Goal: Information Seeking & Learning: Find specific fact

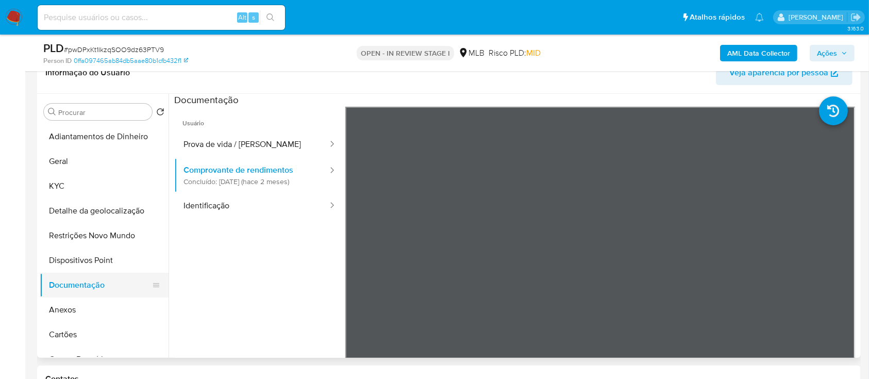
scroll to position [206, 0]
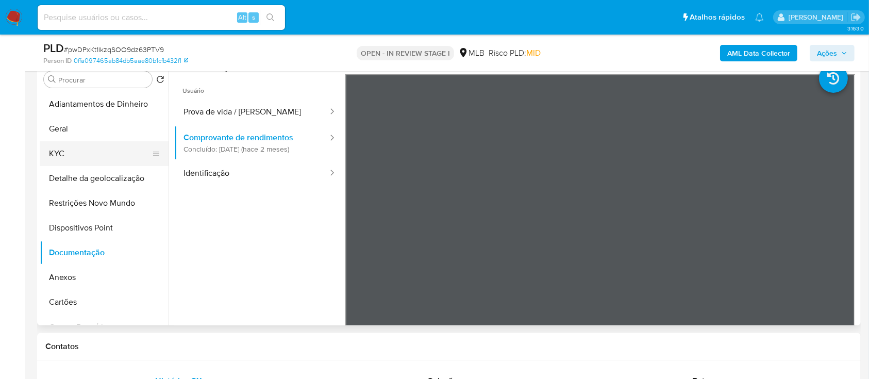
click at [62, 153] on button "KYC" at bounding box center [100, 153] width 121 height 25
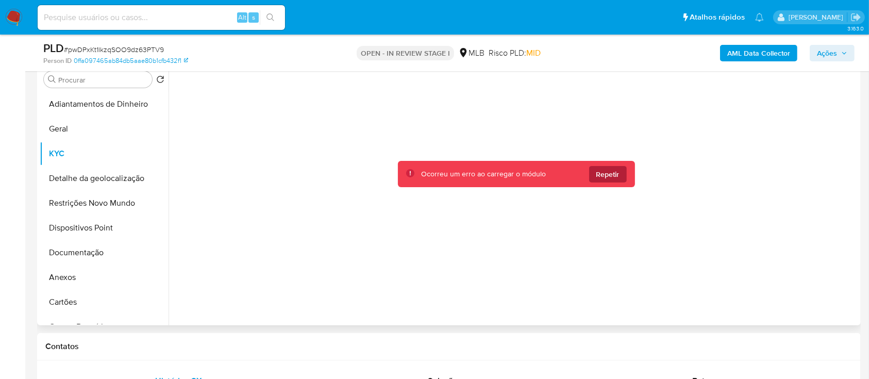
click at [606, 167] on span "Repetir" at bounding box center [608, 174] width 23 height 17
click at [603, 179] on span "Repetir" at bounding box center [608, 174] width 23 height 17
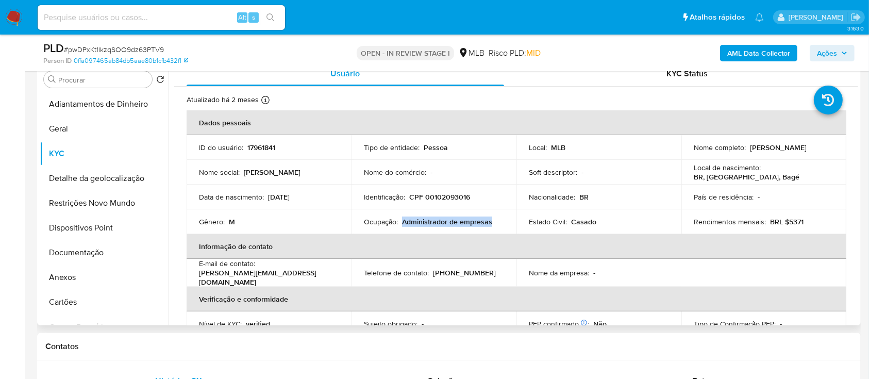
drag, startPoint x: 495, startPoint y: 225, endPoint x: 401, endPoint y: 221, distance: 94.4
click at [401, 221] on div "Ocupação : Administrador de empresas" at bounding box center [434, 221] width 140 height 9
copy p "Administrador de empresas"
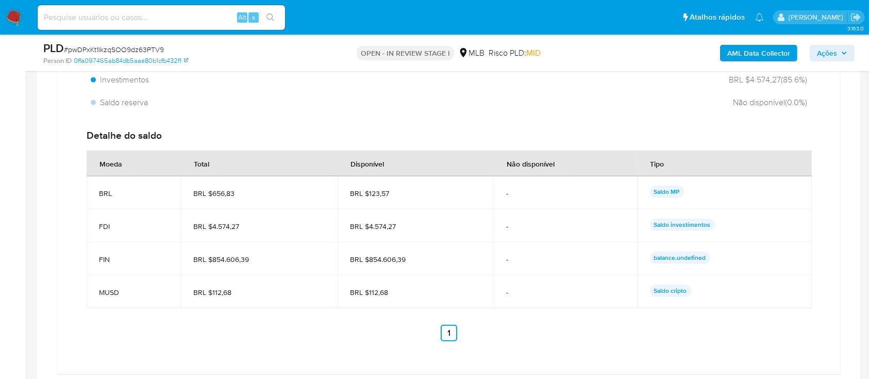
scroll to position [962, 0]
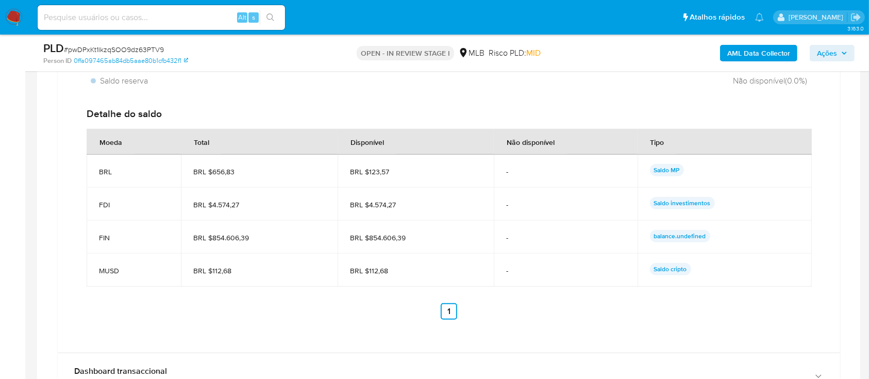
click at [614, 317] on ul "Anterior 1 Siguiente" at bounding box center [449, 311] width 725 height 17
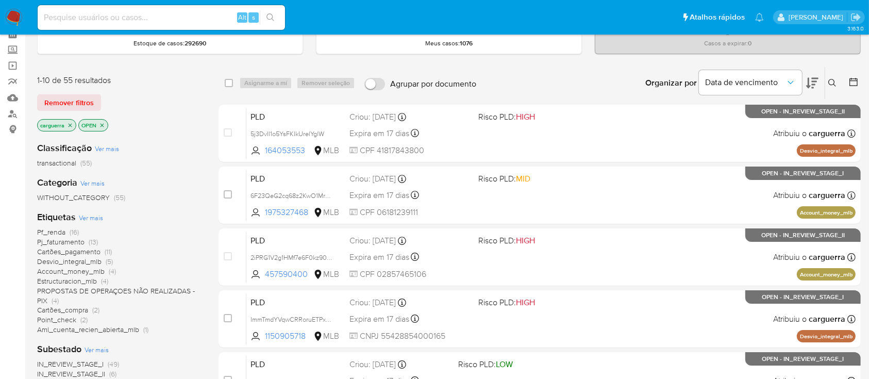
scroll to position [69, 0]
